Goal: Check status: Check status

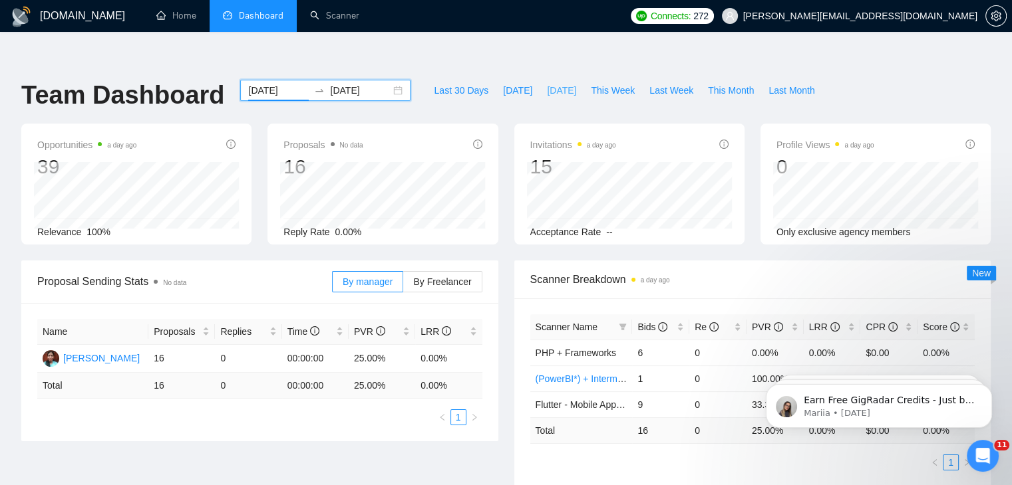
scroll to position [0, 21]
click at [561, 83] on span "[DATE]" at bounding box center [561, 90] width 29 height 15
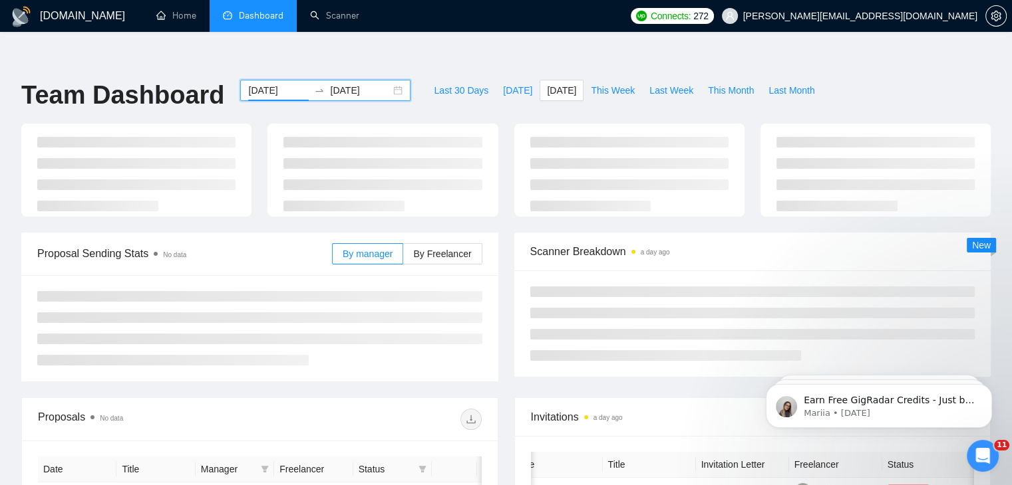
type input "[DATE]"
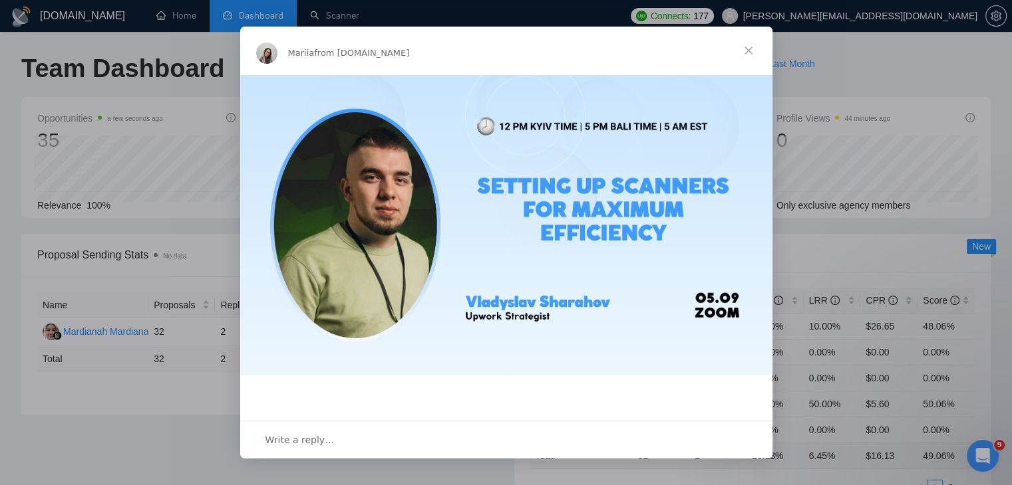
click at [749, 51] on span "Close" at bounding box center [748, 51] width 48 height 48
